Goal: Find specific page/section: Find specific page/section

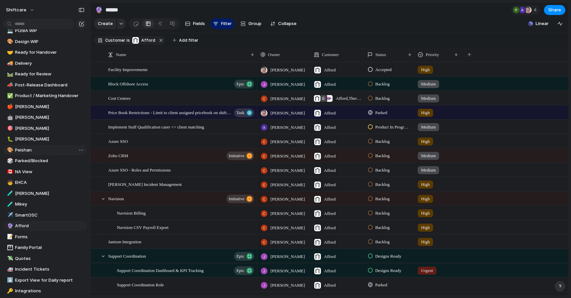
scroll to position [101, 0]
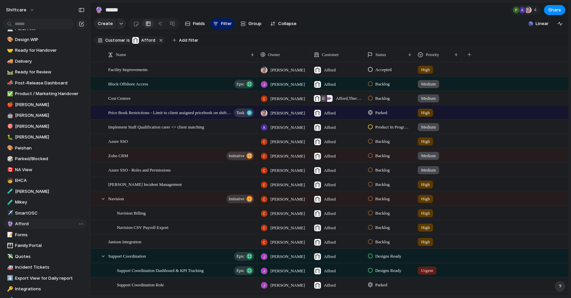
click at [34, 226] on span "Afford" at bounding box center [49, 224] width 69 height 7
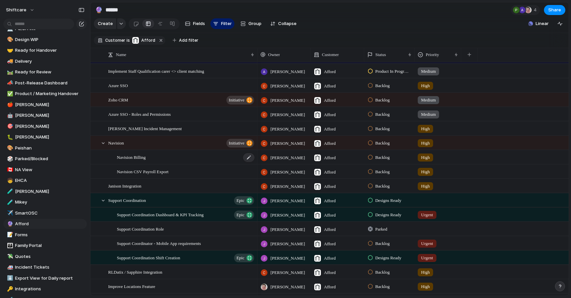
scroll to position [45, 0]
